Goal: Information Seeking & Learning: Learn about a topic

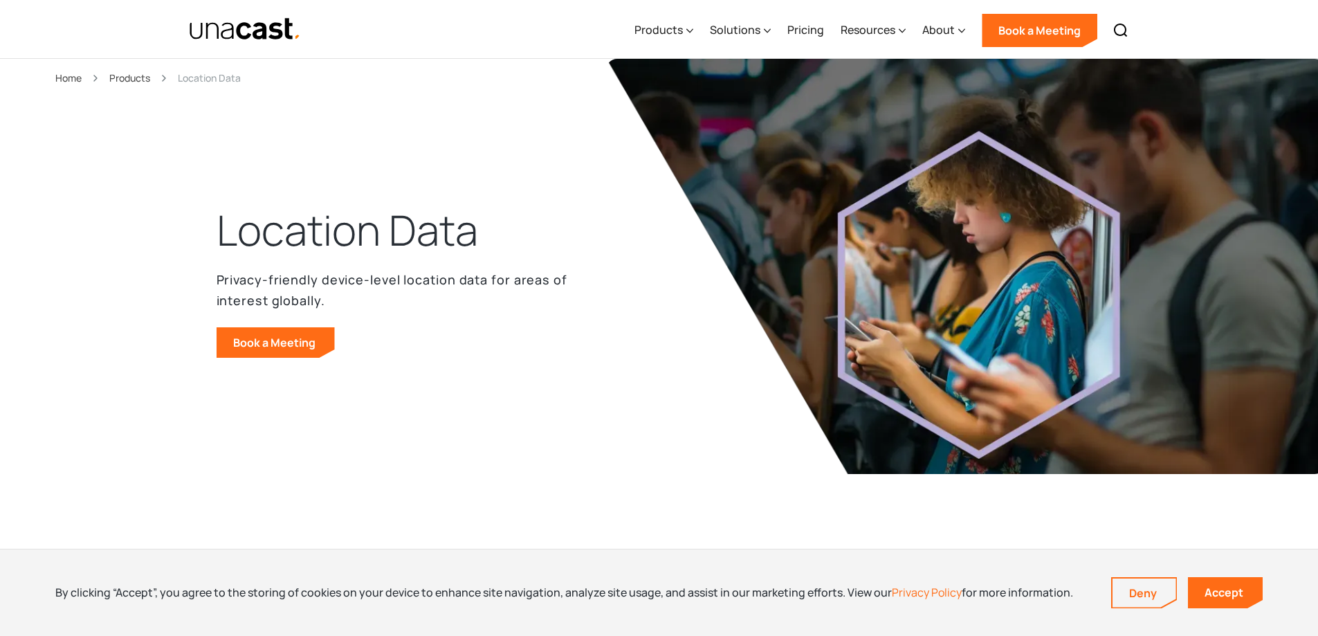
click at [412, 321] on div "Privacy-friendly device-level location data for areas of interest globally. Boo…" at bounding box center [397, 313] width 360 height 89
click at [659, 27] on div "Products" at bounding box center [658, 29] width 48 height 17
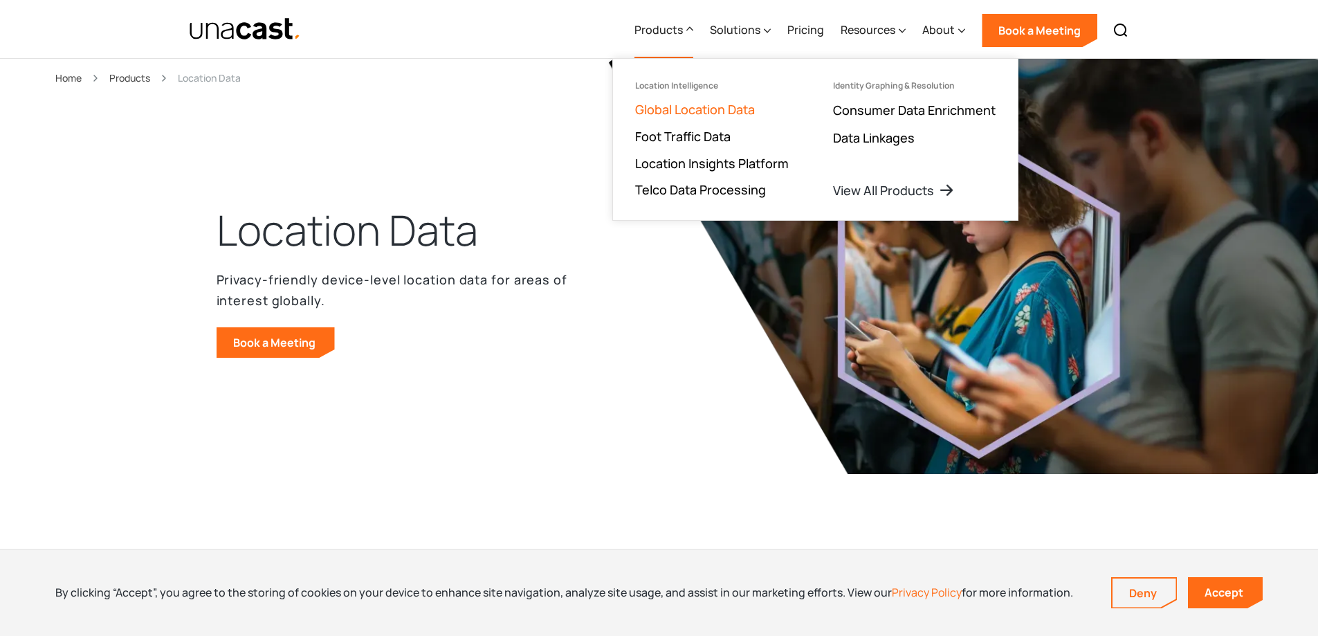
click at [672, 112] on link "Global Location Data" at bounding box center [695, 109] width 120 height 17
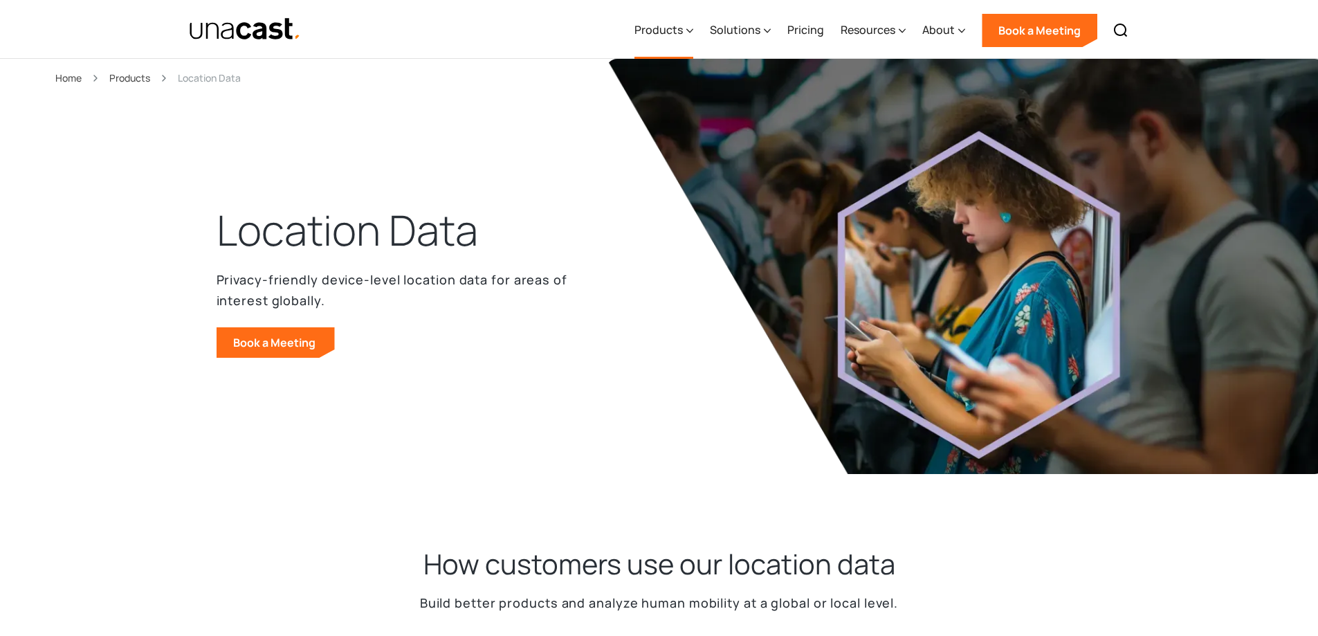
click at [675, 34] on div "Products" at bounding box center [658, 29] width 48 height 17
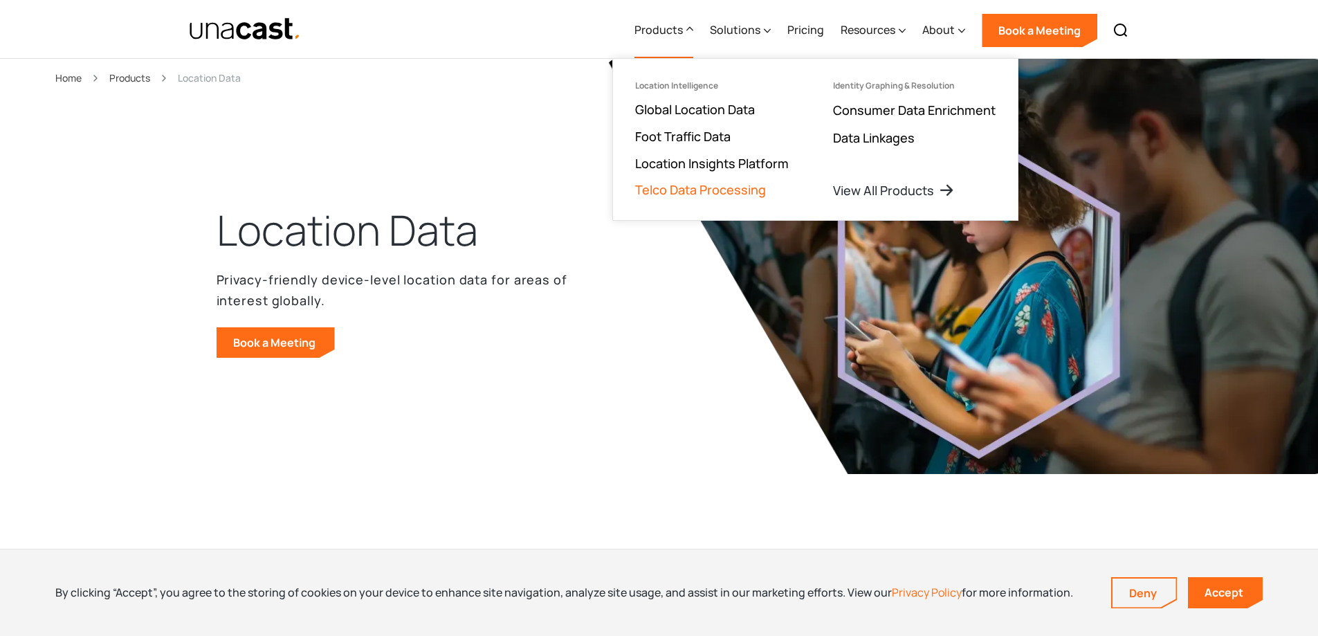
click at [676, 193] on link "Telco Data Processing" at bounding box center [700, 189] width 131 height 17
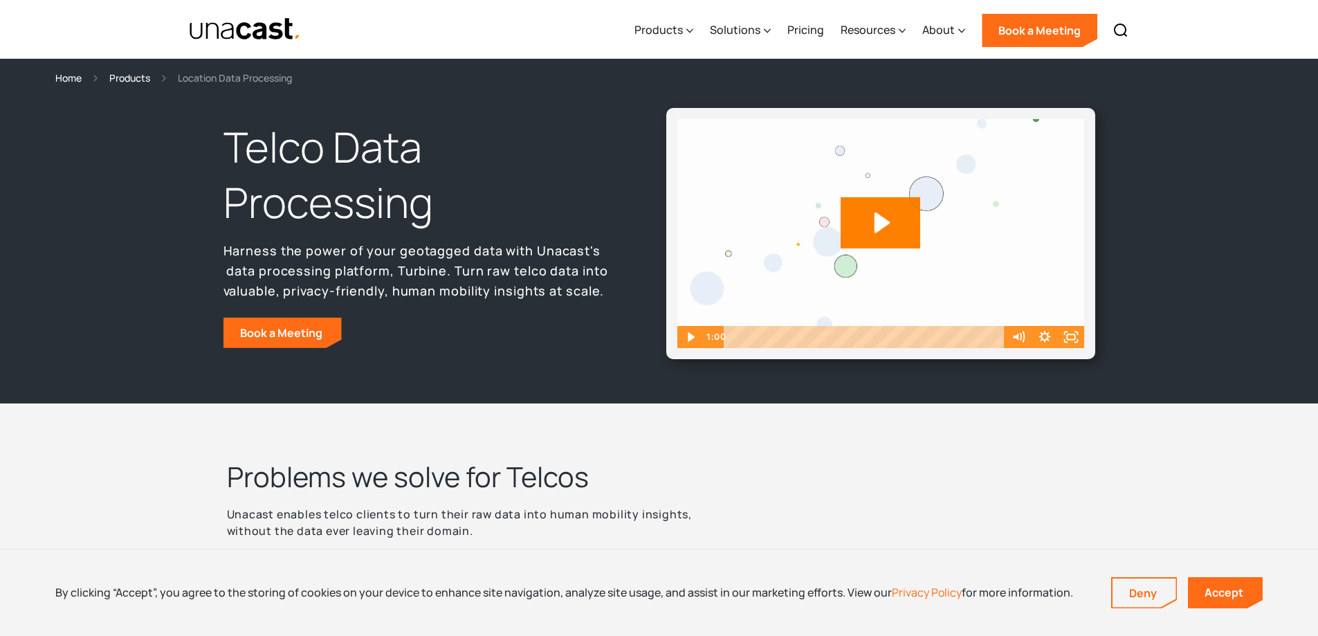
click at [363, 537] on p "Unacast enables telco clients to turn their raw data into human mobility insigh…" at bounding box center [470, 522] width 487 height 33
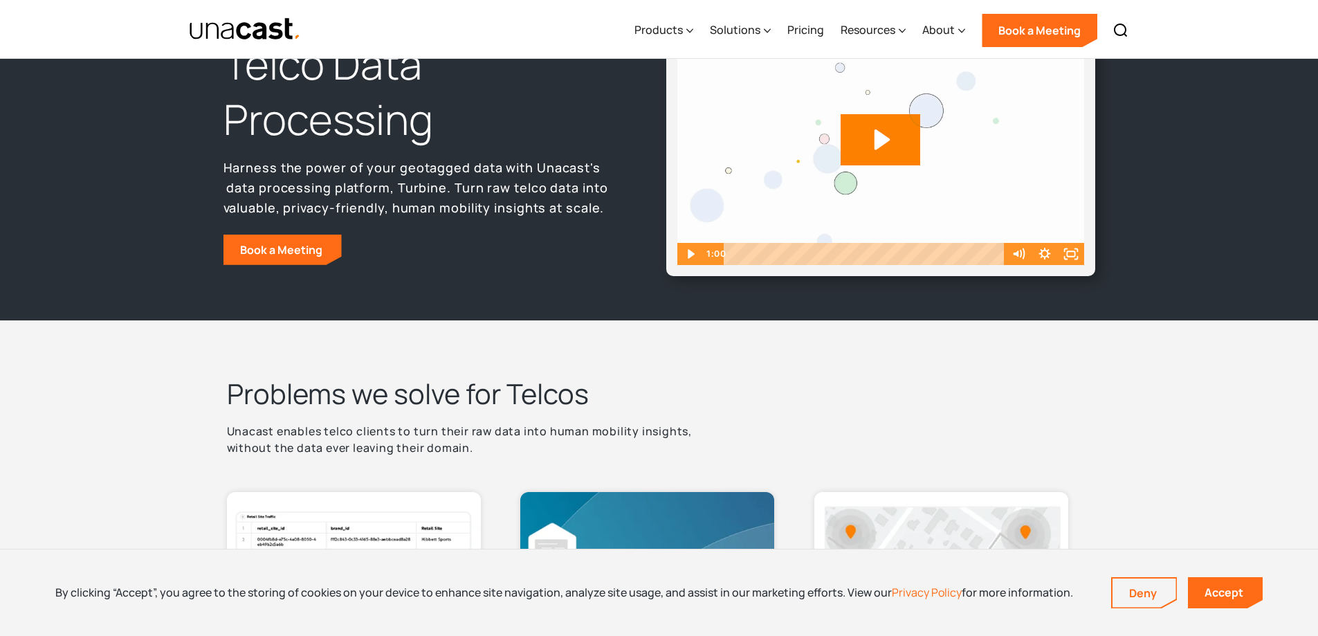
scroll to position [111, 0]
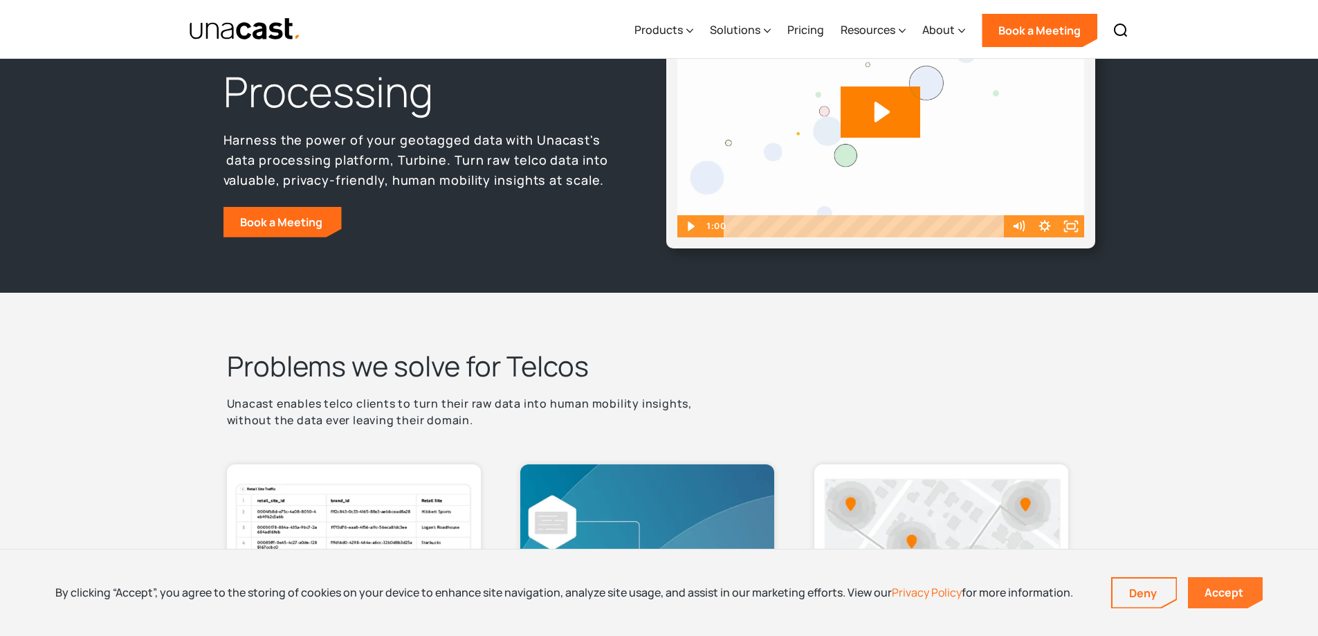
click at [1218, 599] on link "Accept" at bounding box center [1225, 592] width 75 height 31
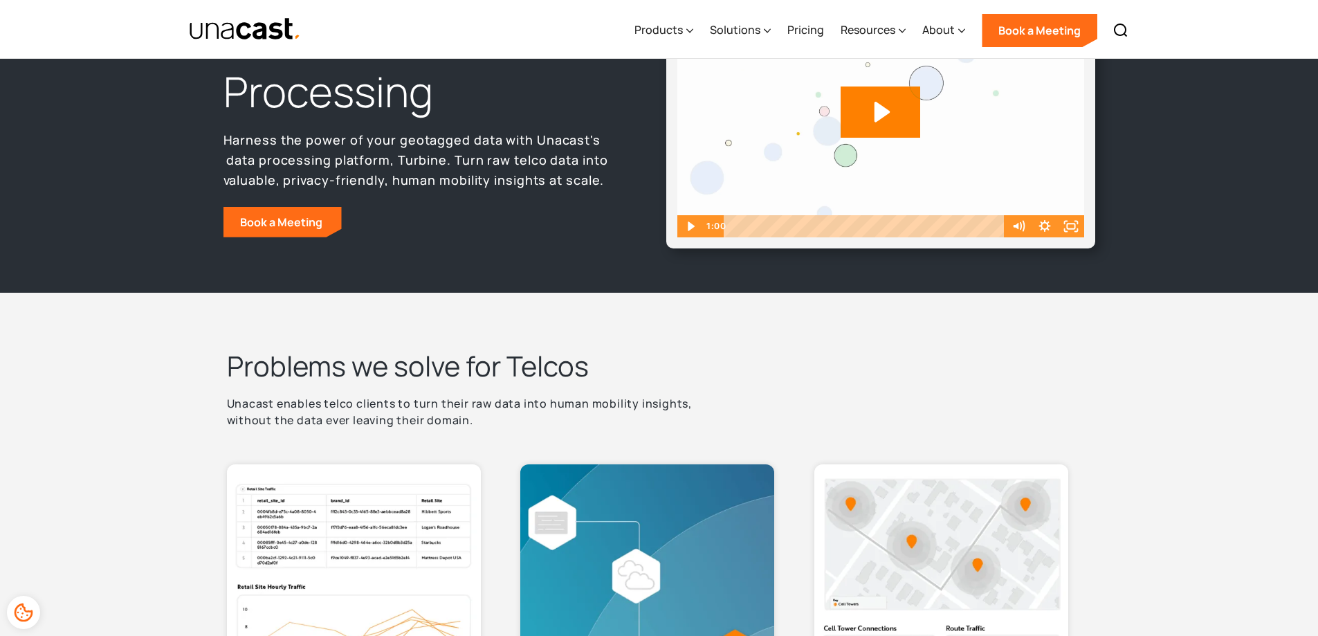
click at [472, 408] on p "Unacast enables telco clients to turn their raw data into human mobility insigh…" at bounding box center [470, 411] width 487 height 33
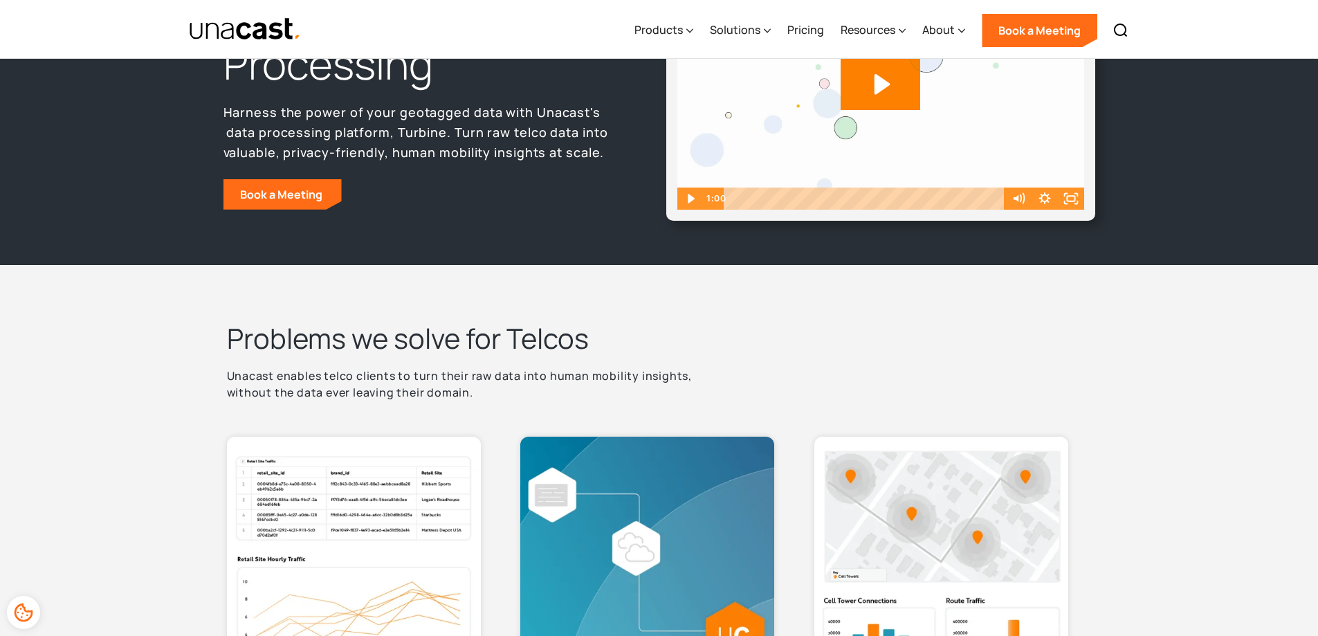
scroll to position [0, 0]
